Goal: Task Accomplishment & Management: Use online tool/utility

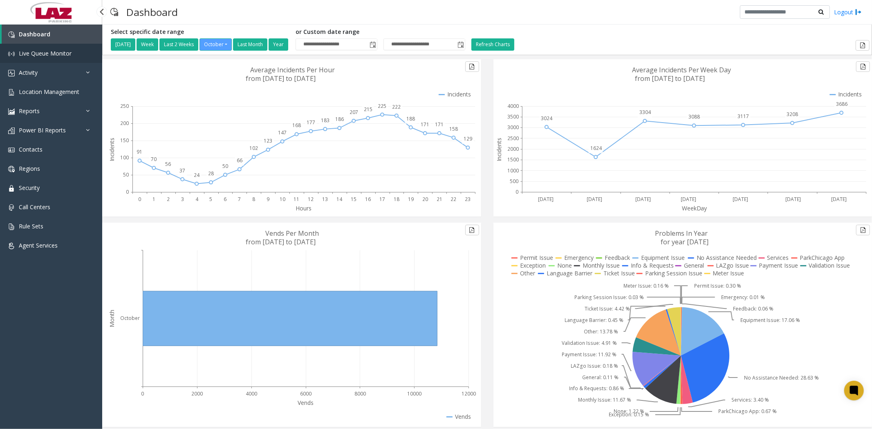
click at [35, 49] on span "Live Queue Monitor" at bounding box center [45, 53] width 53 height 8
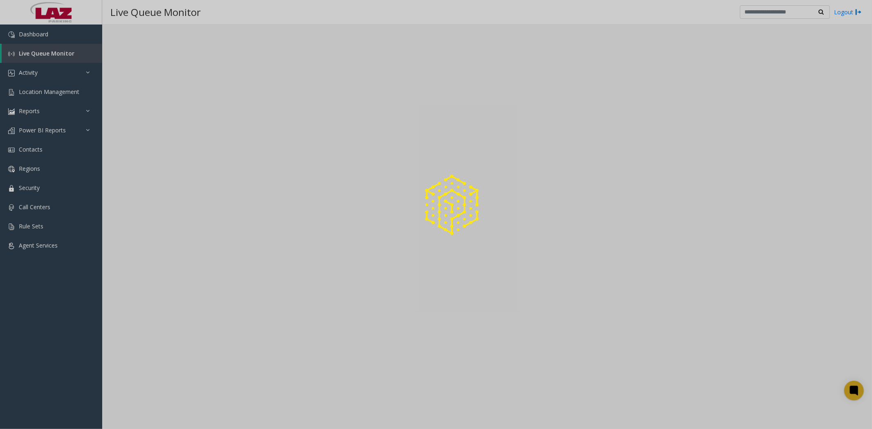
click at [29, 75] on div at bounding box center [436, 214] width 872 height 429
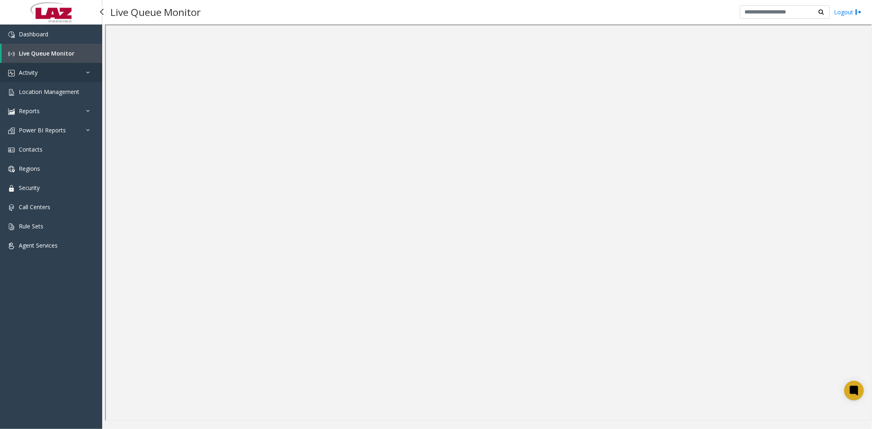
click at [29, 71] on span "Activity" at bounding box center [28, 73] width 19 height 8
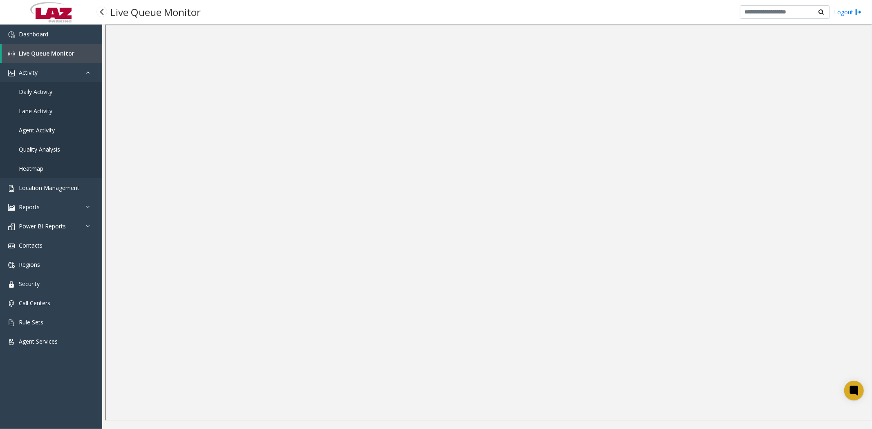
click at [31, 88] on span "Daily Activity" at bounding box center [36, 92] width 34 height 8
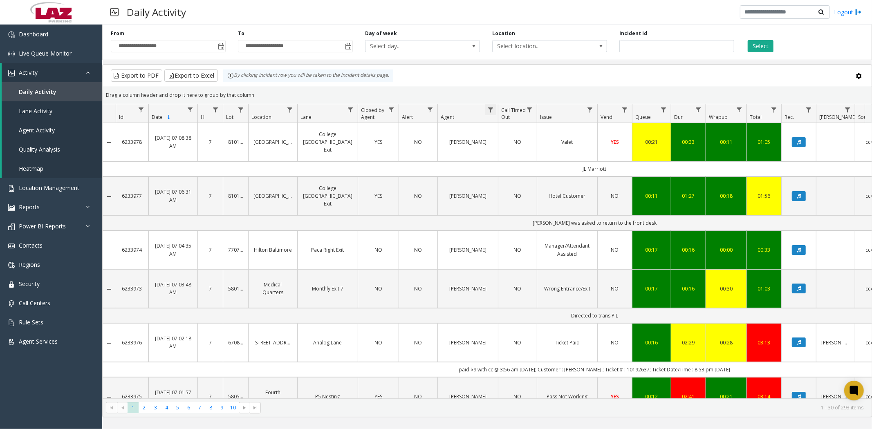
click at [492, 110] on span "Data table" at bounding box center [490, 110] width 7 height 7
click at [503, 144] on input "Agent Filter" at bounding box center [527, 145] width 70 height 14
type input "****"
click at [540, 224] on button "Filter" at bounding box center [545, 221] width 34 height 18
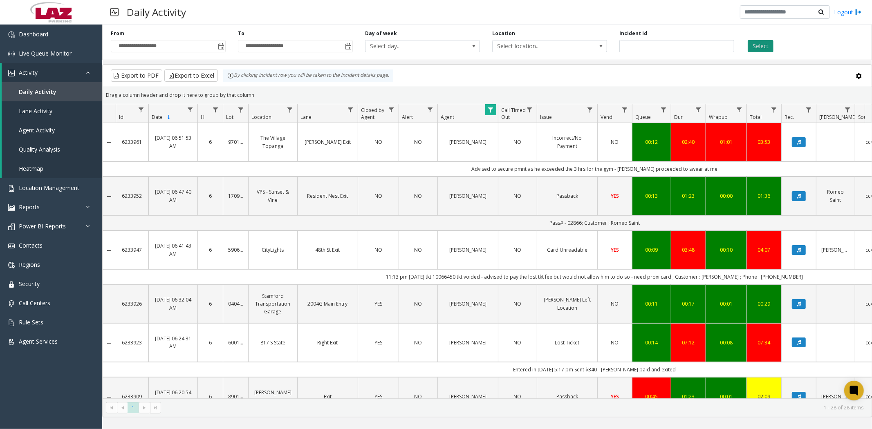
click at [757, 44] on button "Select" at bounding box center [761, 46] width 26 height 12
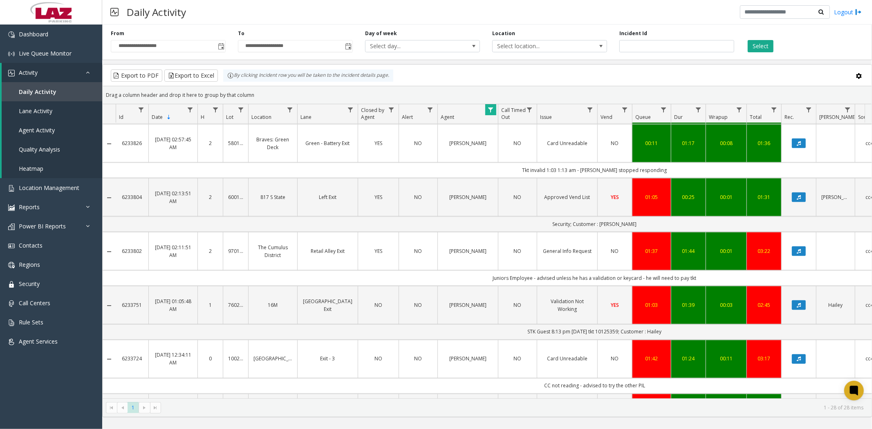
scroll to position [1154, 0]
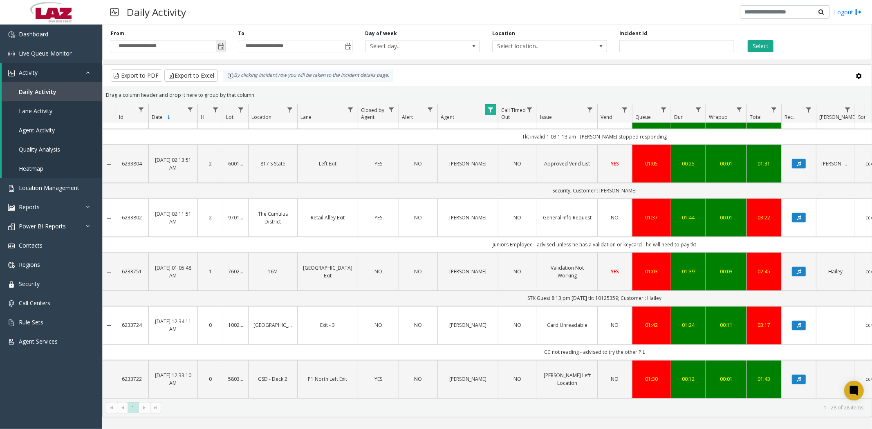
click at [222, 47] on span "Toggle popup" at bounding box center [221, 46] width 7 height 7
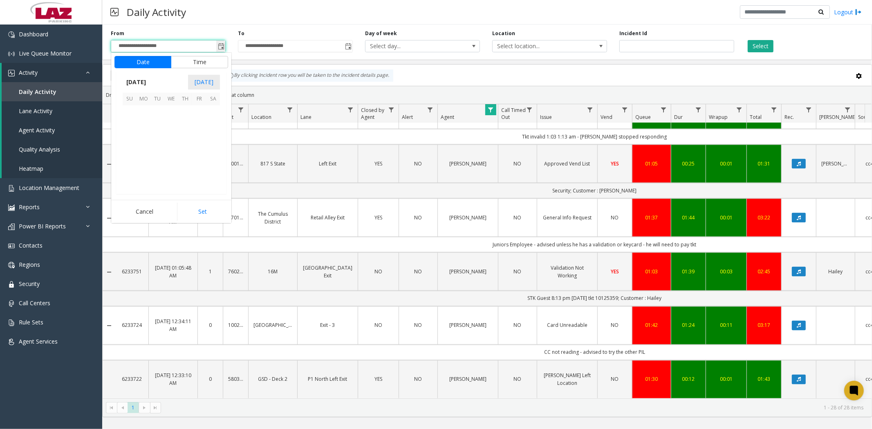
scroll to position [146832, 0]
click at [126, 141] on span "12" at bounding box center [130, 141] width 14 height 14
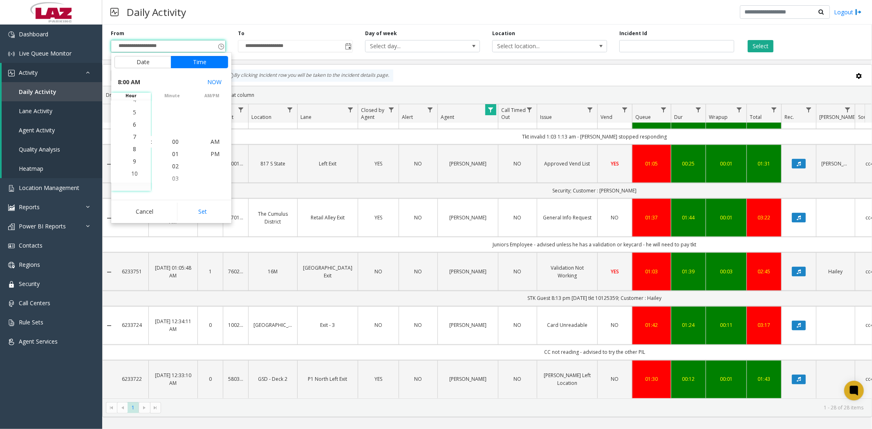
scroll to position [98, 0]
click at [131, 166] on span "10" at bounding box center [134, 166] width 7 height 8
click at [211, 155] on span "PM" at bounding box center [215, 154] width 9 height 8
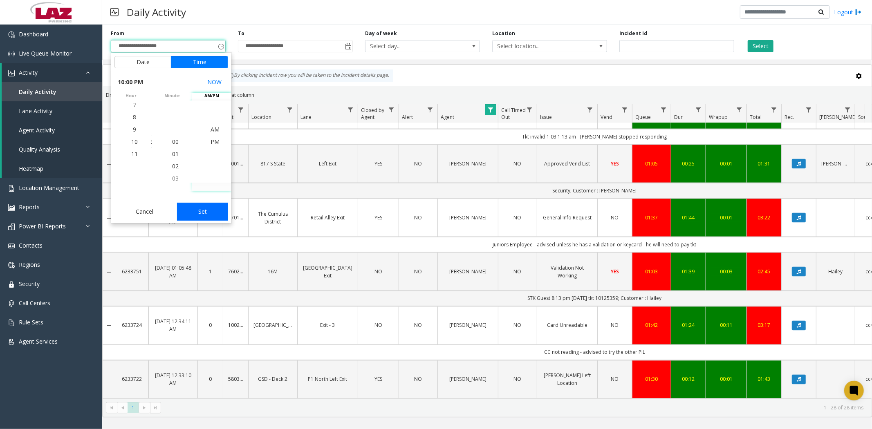
click at [197, 214] on button "Set" at bounding box center [203, 212] width 52 height 18
type input "**********"
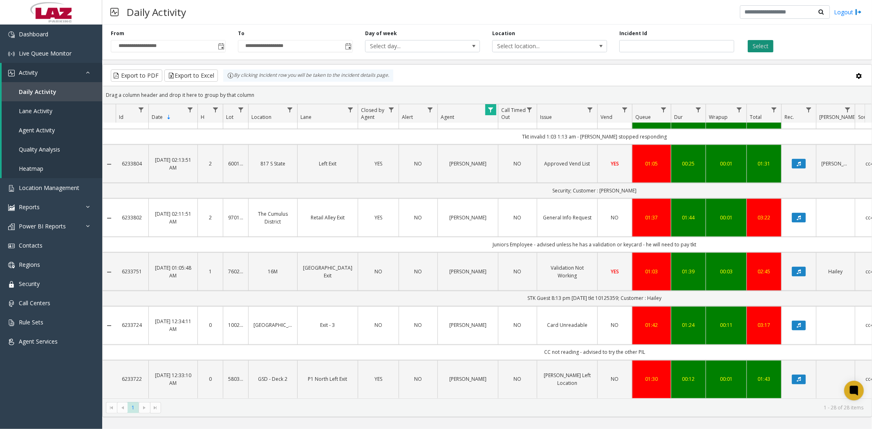
click at [767, 46] on button "Select" at bounding box center [761, 46] width 26 height 12
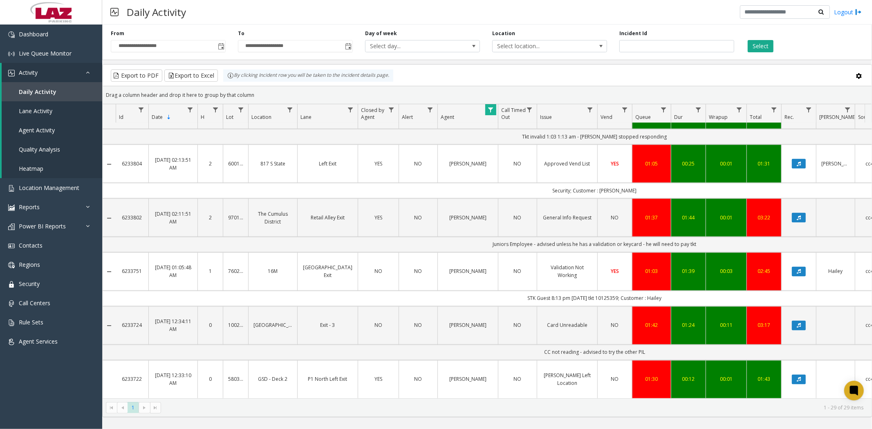
scroll to position [1208, 0]
click at [196, 76] on button "Export to Excel" at bounding box center [191, 76] width 54 height 12
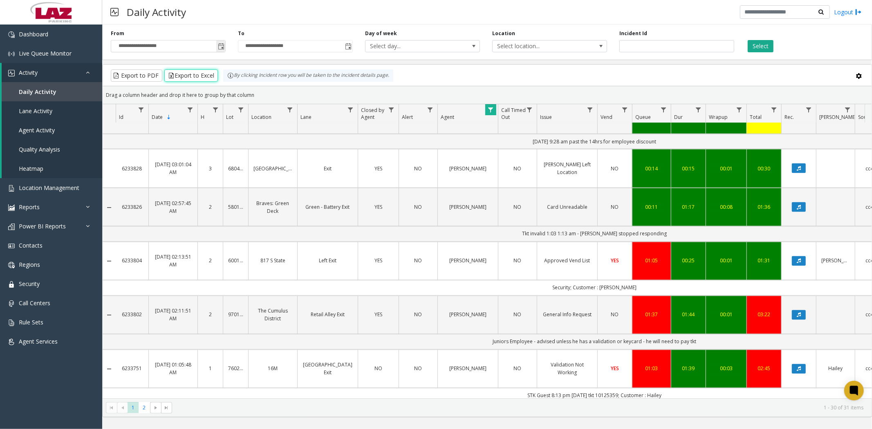
click at [218, 46] on span "Toggle popup" at bounding box center [221, 46] width 7 height 7
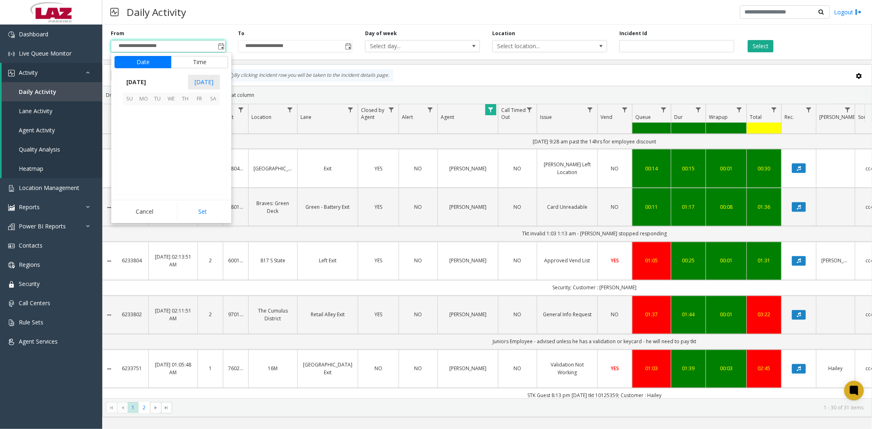
scroll to position [12, 0]
click at [129, 138] on span "12" at bounding box center [130, 141] width 14 height 14
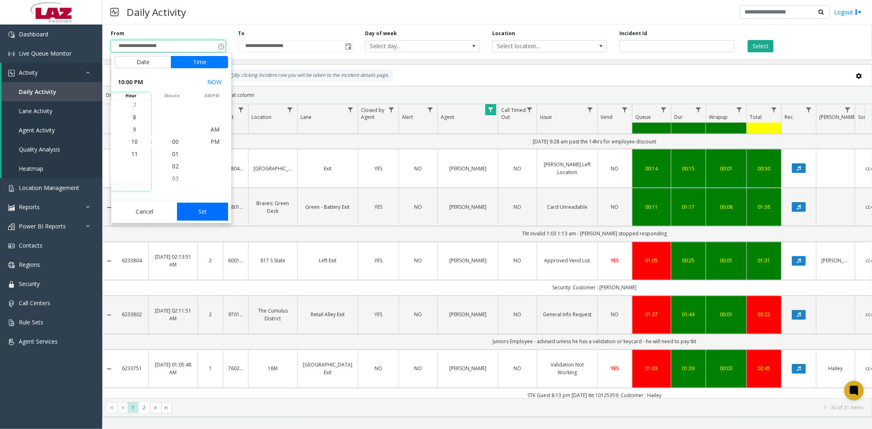
click at [200, 211] on button "Set" at bounding box center [203, 212] width 52 height 18
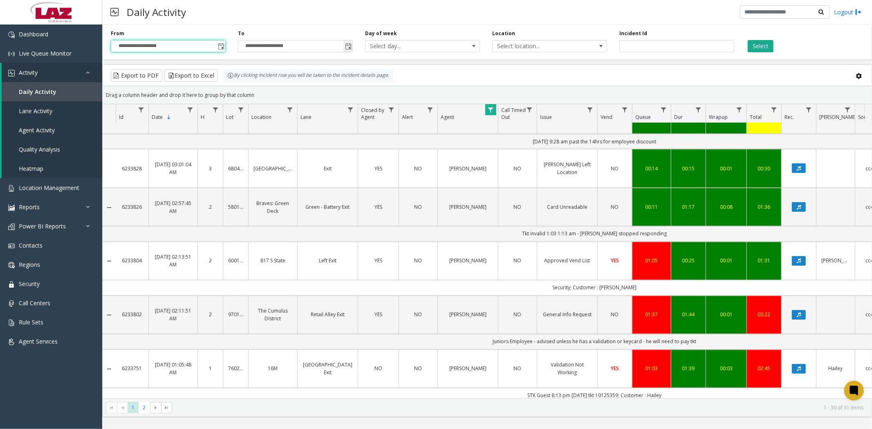
click at [350, 47] on span "Toggle popup" at bounding box center [348, 46] width 7 height 7
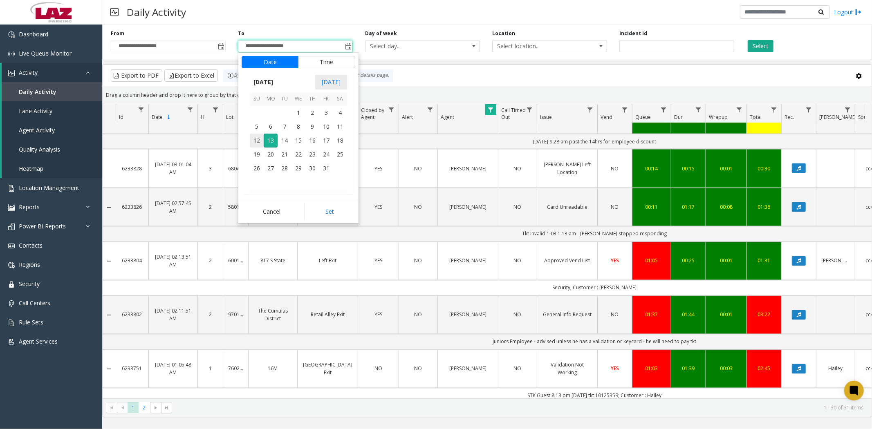
click at [259, 140] on span "12" at bounding box center [257, 141] width 14 height 14
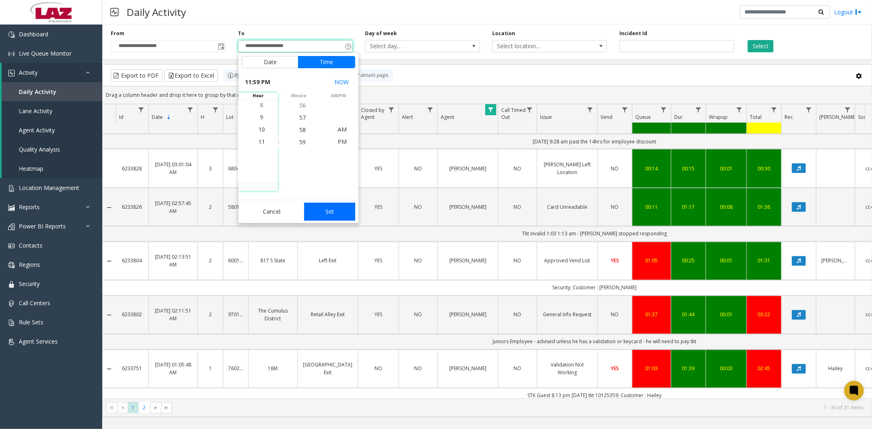
click at [323, 213] on button "Set" at bounding box center [330, 212] width 52 height 18
type input "**********"
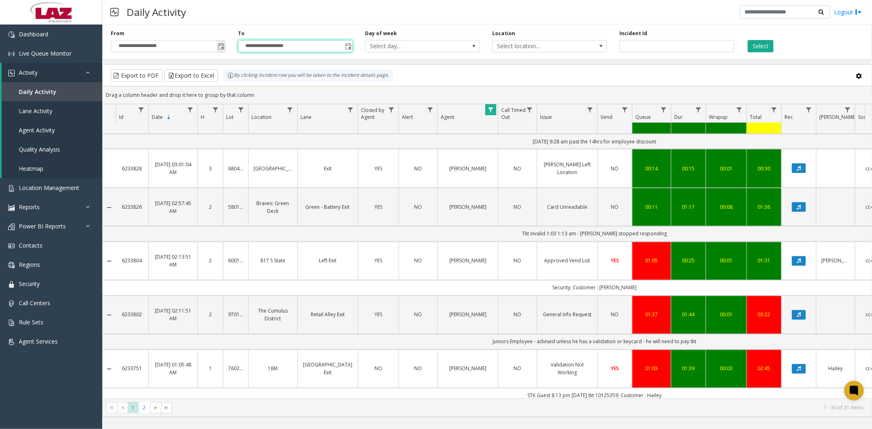
click at [220, 47] on span "Toggle popup" at bounding box center [221, 46] width 7 height 7
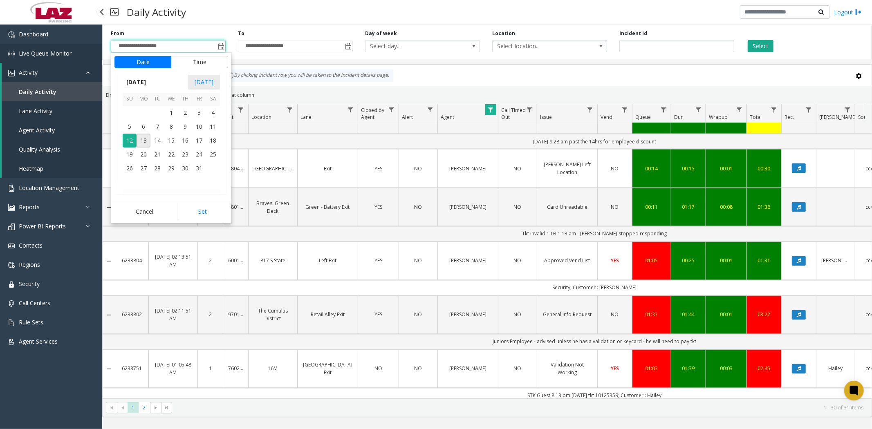
click at [56, 53] on span "Live Queue Monitor" at bounding box center [45, 53] width 53 height 8
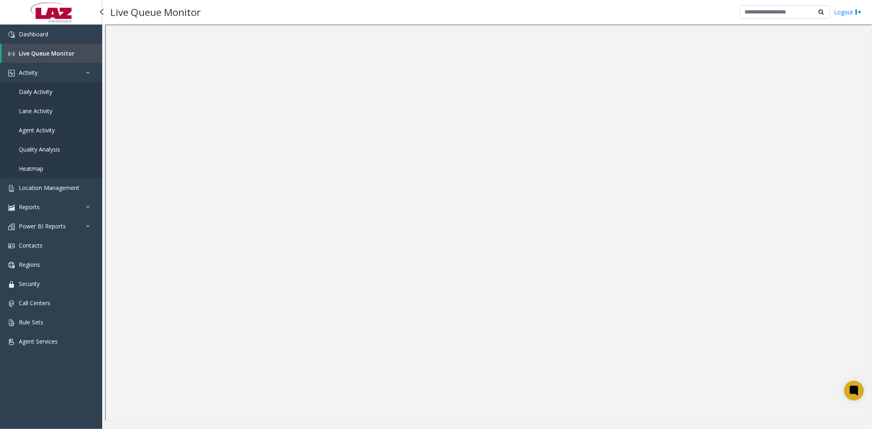
click at [44, 91] on span "Daily Activity" at bounding box center [36, 92] width 34 height 8
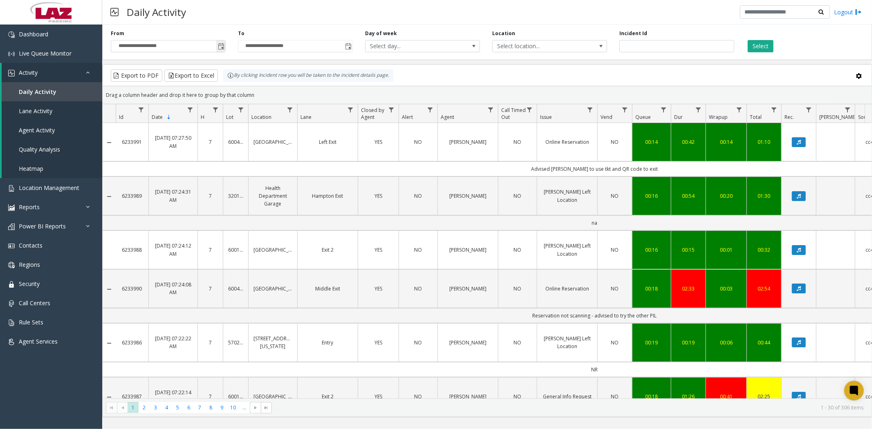
click at [222, 45] on span "Toggle popup" at bounding box center [221, 46] width 7 height 7
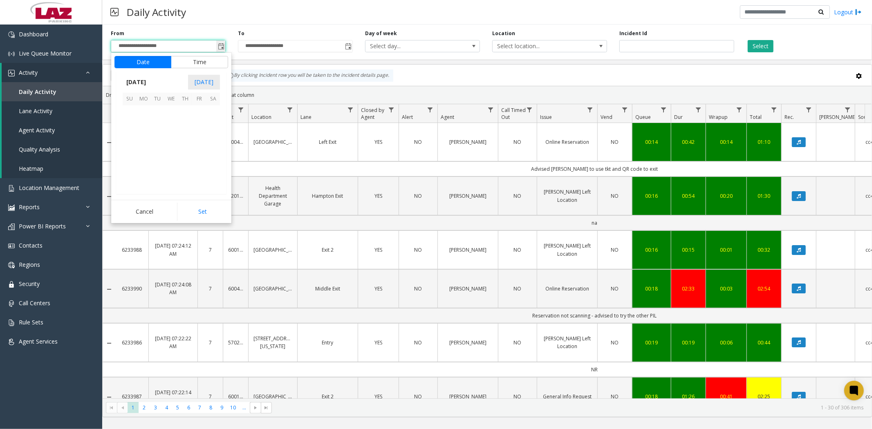
scroll to position [146832, 0]
click at [131, 137] on span "12" at bounding box center [130, 141] width 14 height 14
drag, startPoint x: 198, startPoint y: 214, endPoint x: 207, endPoint y: 202, distance: 14.9
click at [198, 214] on button "Set" at bounding box center [203, 212] width 52 height 18
type input "**********"
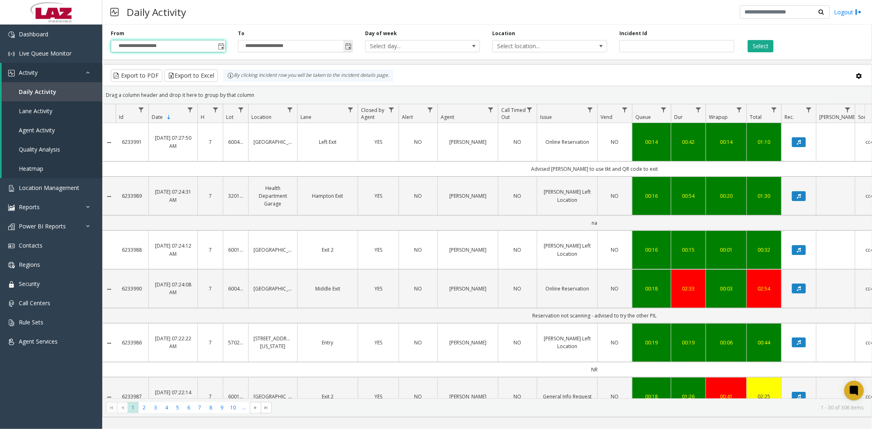
click at [349, 47] on span "Toggle popup" at bounding box center [348, 46] width 7 height 7
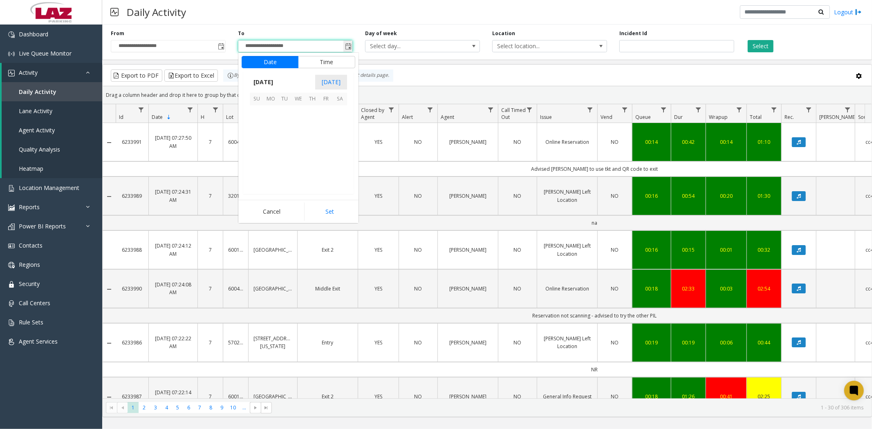
scroll to position [12, 0]
click at [255, 142] on span "12" at bounding box center [257, 141] width 14 height 14
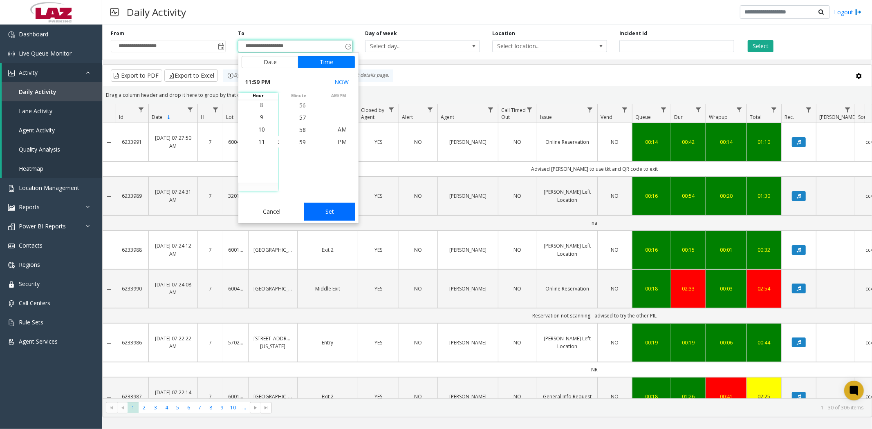
click at [321, 213] on button "Set" at bounding box center [330, 212] width 52 height 18
type input "**********"
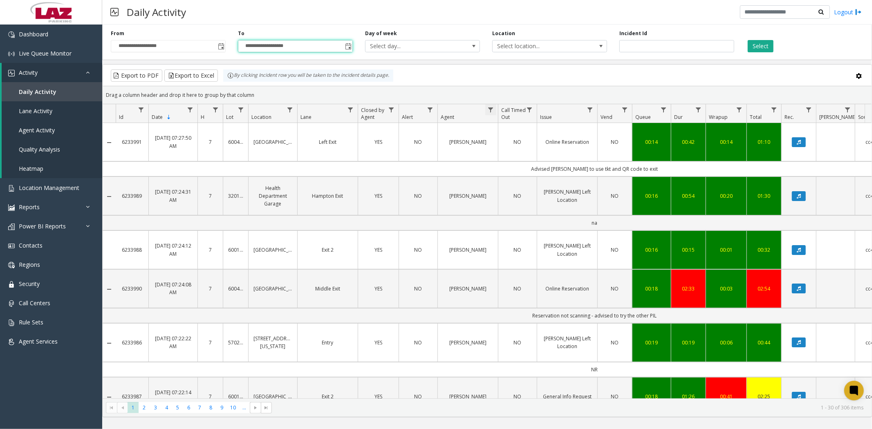
click at [492, 109] on span "Data table" at bounding box center [490, 110] width 7 height 7
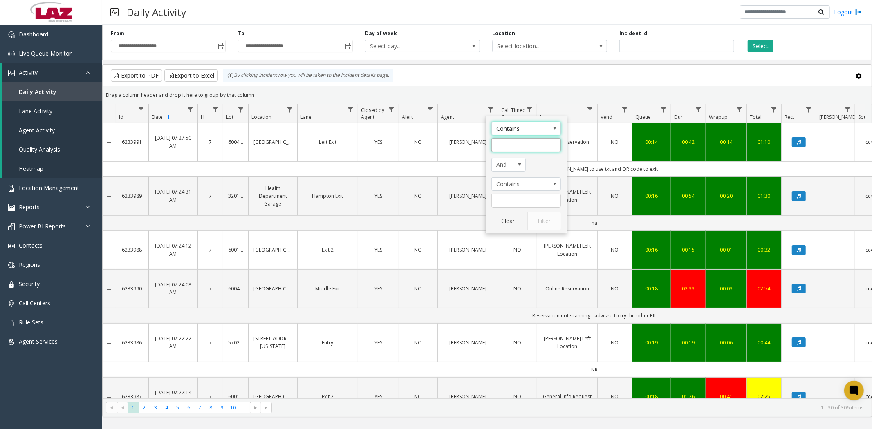
click at [514, 148] on input "Agent Filter" at bounding box center [527, 145] width 70 height 14
type input "***"
click at [544, 225] on button "Filter" at bounding box center [545, 221] width 34 height 18
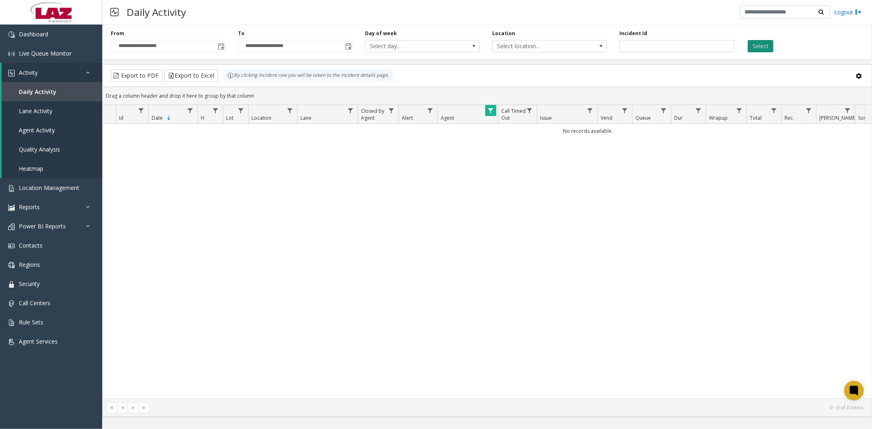
click at [756, 47] on button "Select" at bounding box center [761, 46] width 26 height 12
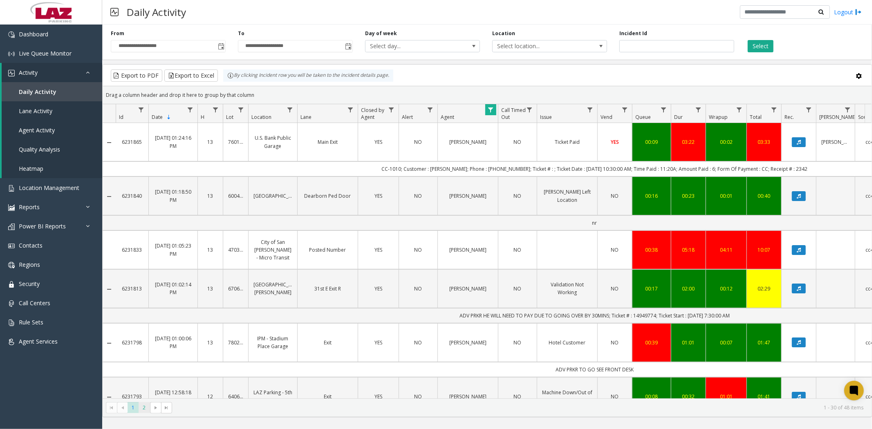
click at [142, 408] on span "2" at bounding box center [144, 407] width 11 height 11
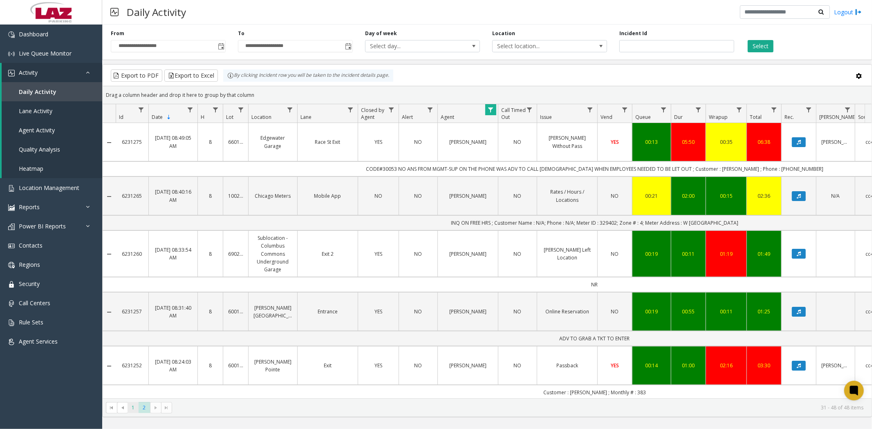
click at [134, 409] on span "1" at bounding box center [133, 407] width 11 height 11
